Goal: Go to known website: Go to known website

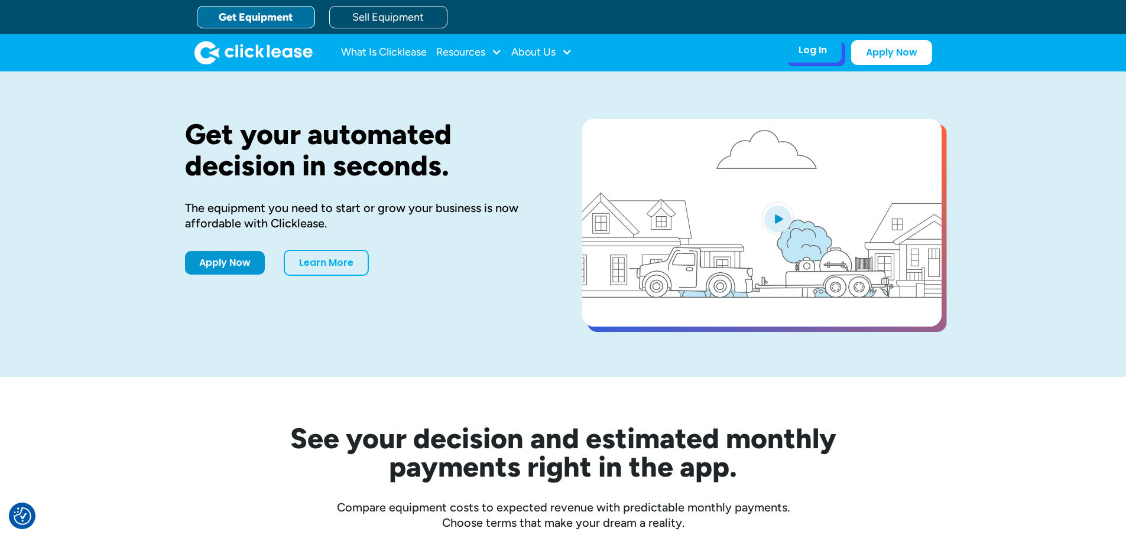
click at [812, 57] on div "Log In Account login I use Clicklease to get my equipment Partner Portal I offe…" at bounding box center [813, 50] width 58 height 25
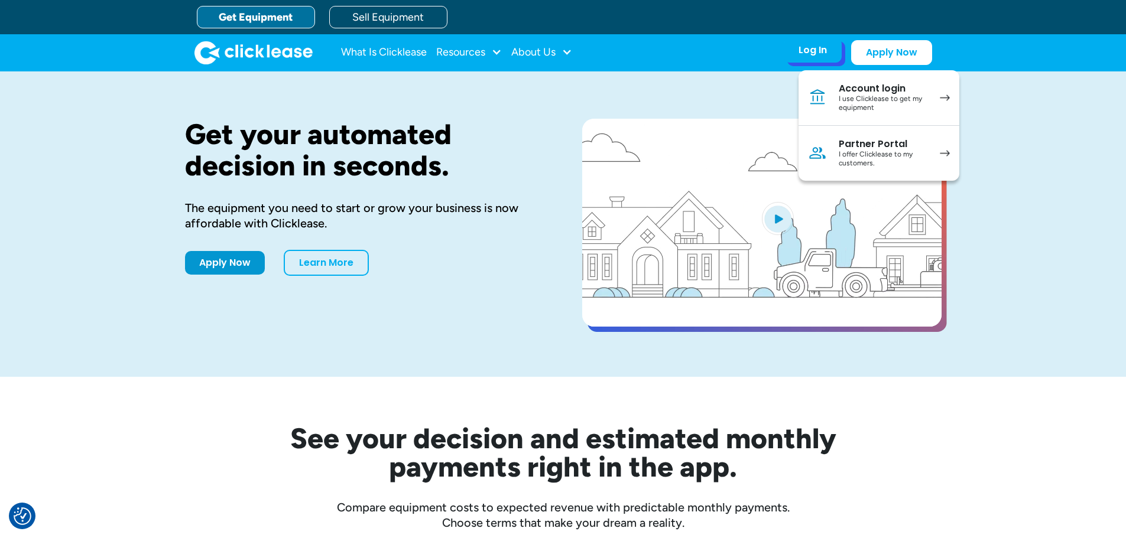
click at [901, 134] on link "Partner Portal I offer Clicklease to my customers." at bounding box center [878, 153] width 161 height 55
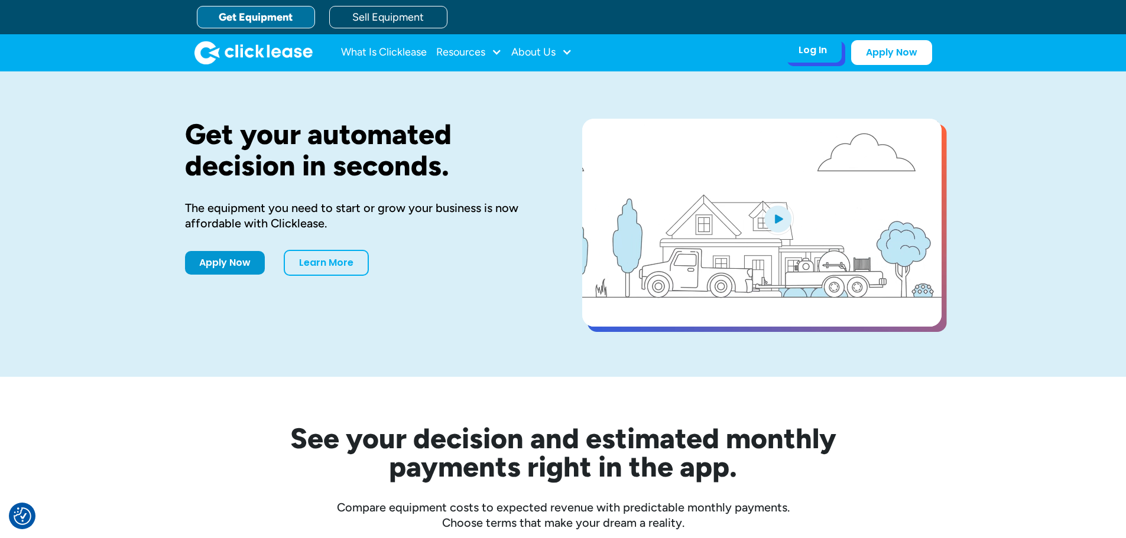
click at [824, 64] on div "Log In Account login I use Clicklease to get my equipment Partner Portal I offe…" at bounding box center [858, 52] width 148 height 25
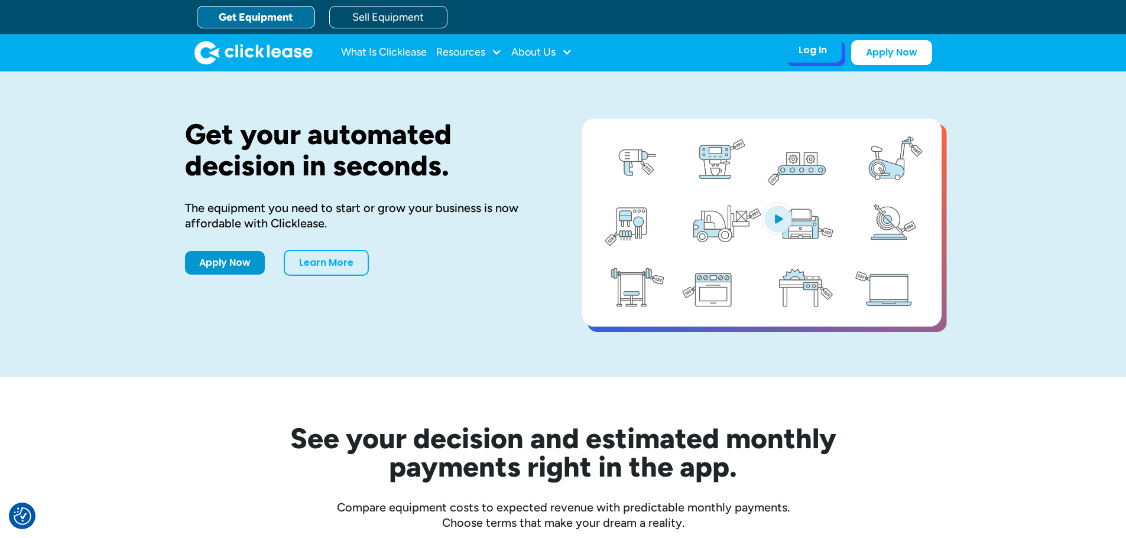
click at [816, 53] on div "Log In" at bounding box center [812, 50] width 28 height 12
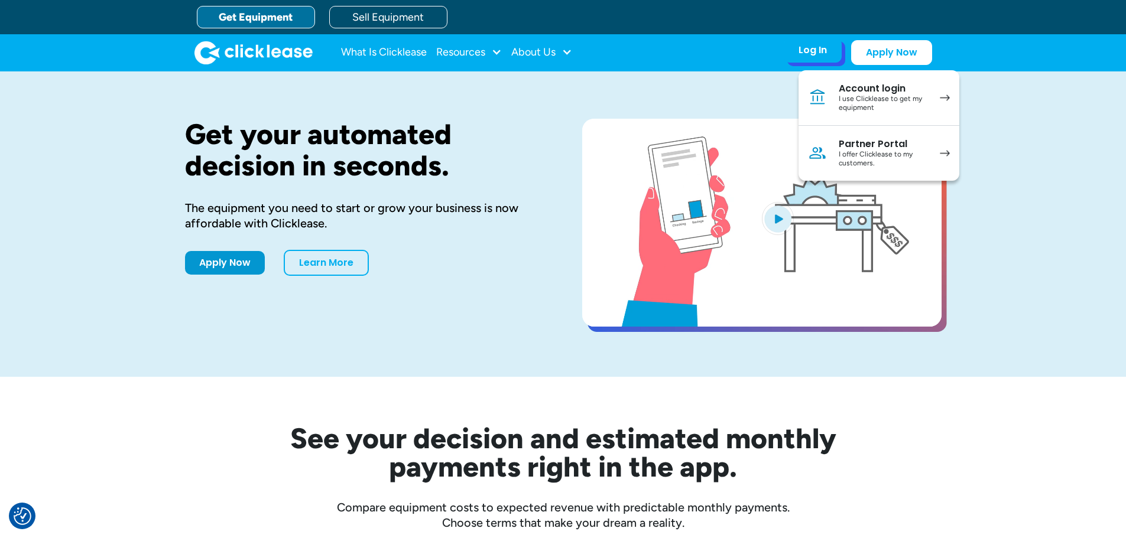
click at [867, 142] on div "Partner Portal" at bounding box center [882, 144] width 89 height 12
